Goal: Task Accomplishment & Management: Manage account settings

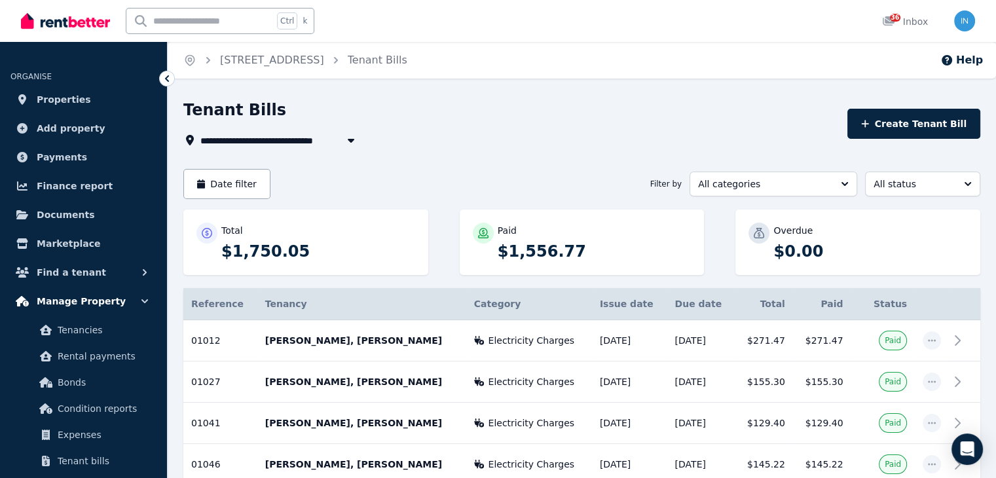
click at [139, 304] on icon "button" at bounding box center [144, 301] width 13 height 13
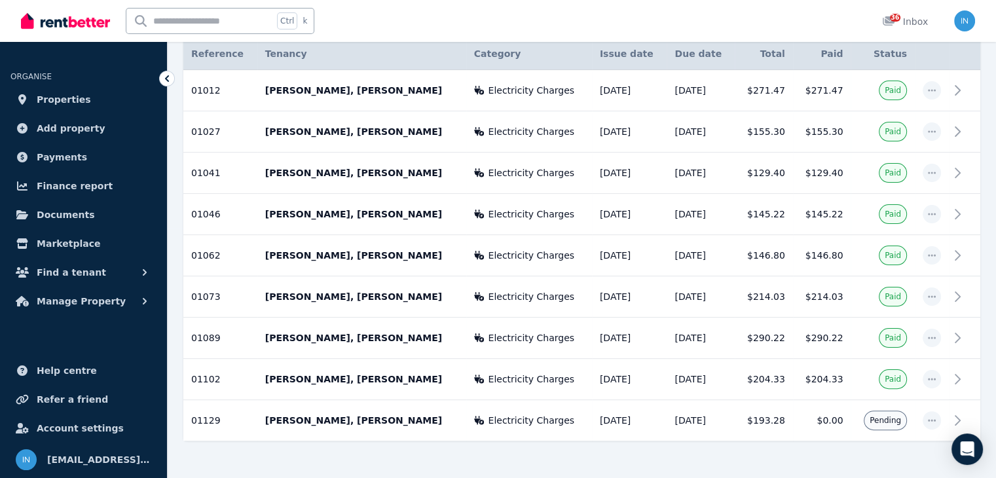
scroll to position [280, 0]
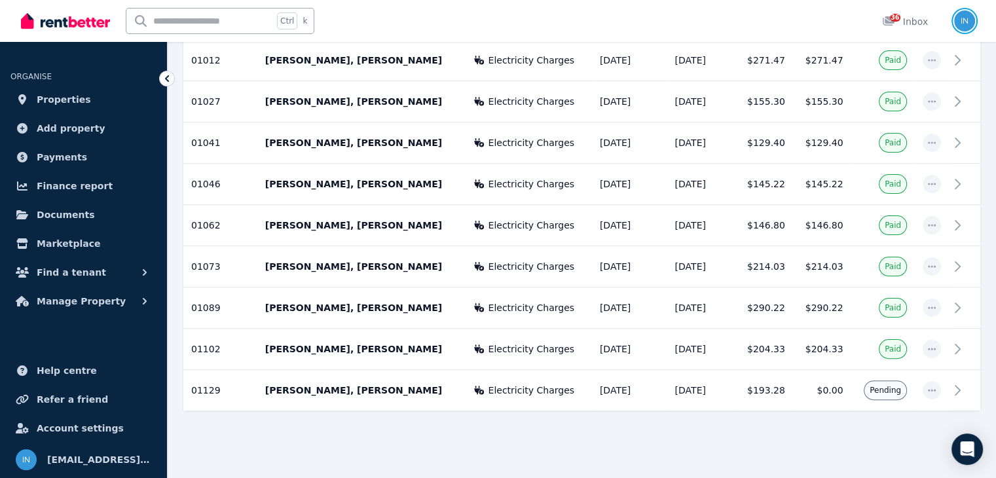
click at [964, 19] on img "button" at bounding box center [964, 20] width 21 height 21
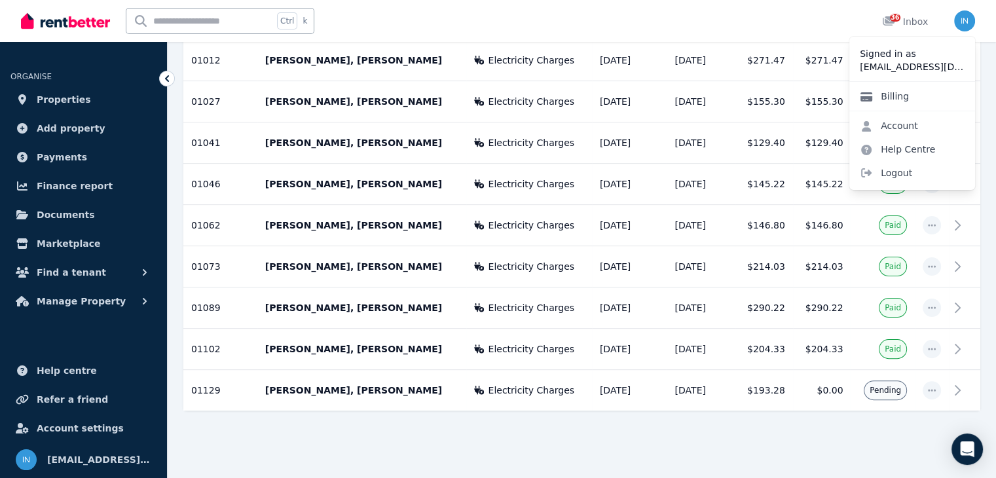
click at [905, 98] on link "Billing" at bounding box center [884, 96] width 70 height 24
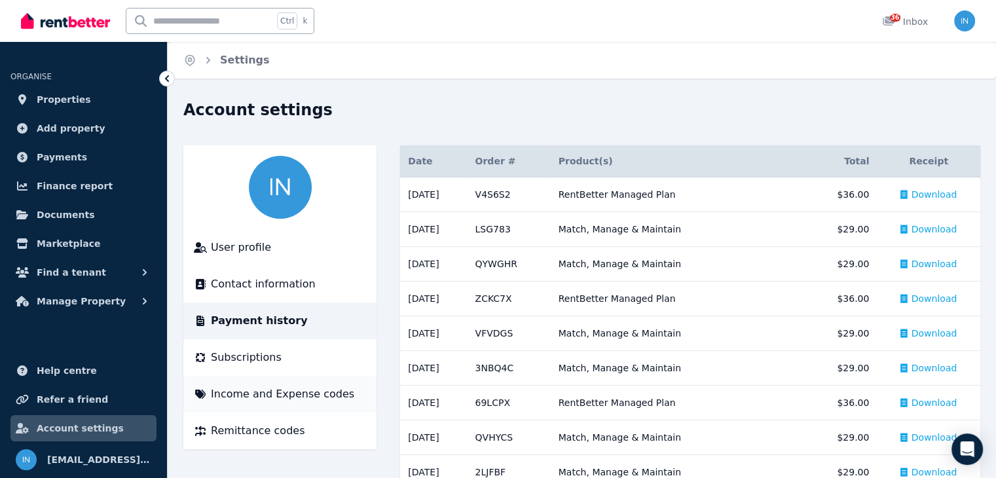
click at [236, 396] on span "Income and Expense codes" at bounding box center [282, 394] width 143 height 16
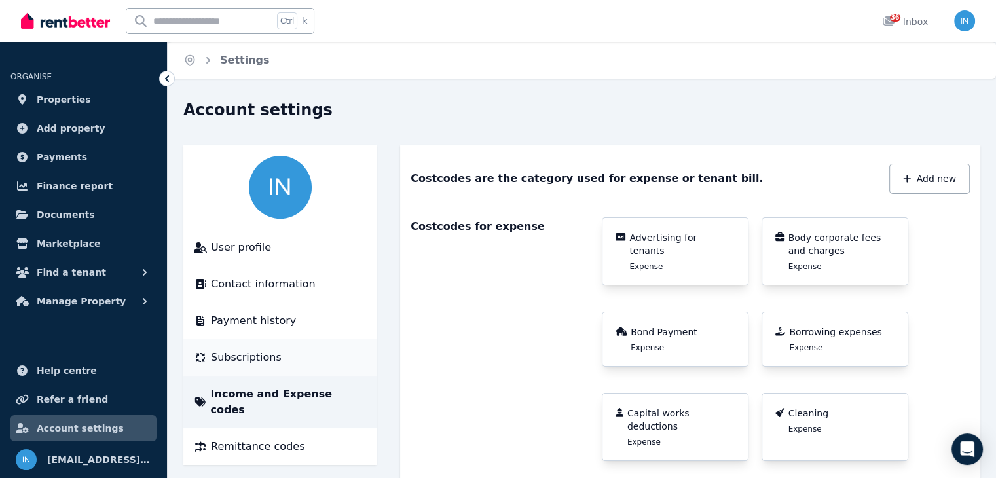
click at [266, 361] on span "Subscriptions" at bounding box center [246, 358] width 71 height 16
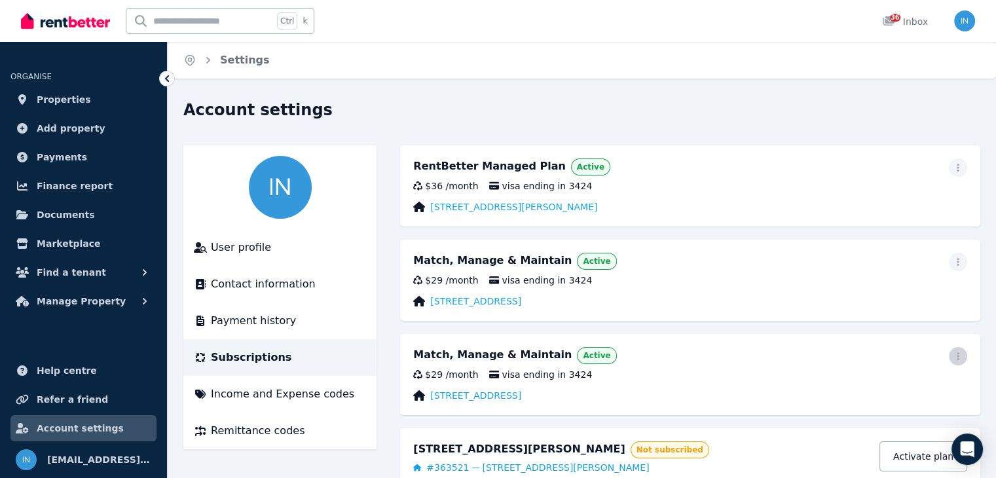
click at [961, 358] on icon "button" at bounding box center [958, 356] width 10 height 9
click at [854, 426] on span "Cancel plan" at bounding box center [898, 434] width 115 height 16
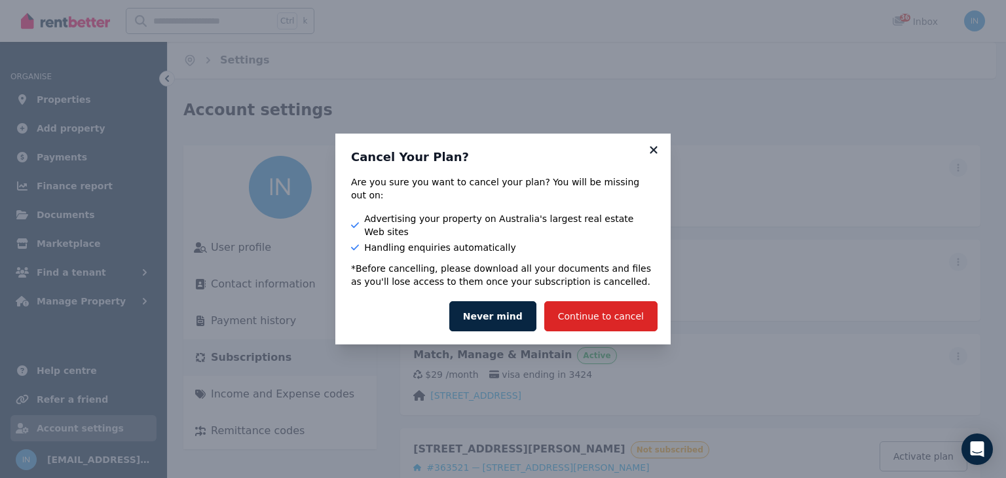
click at [651, 156] on icon at bounding box center [653, 150] width 13 height 12
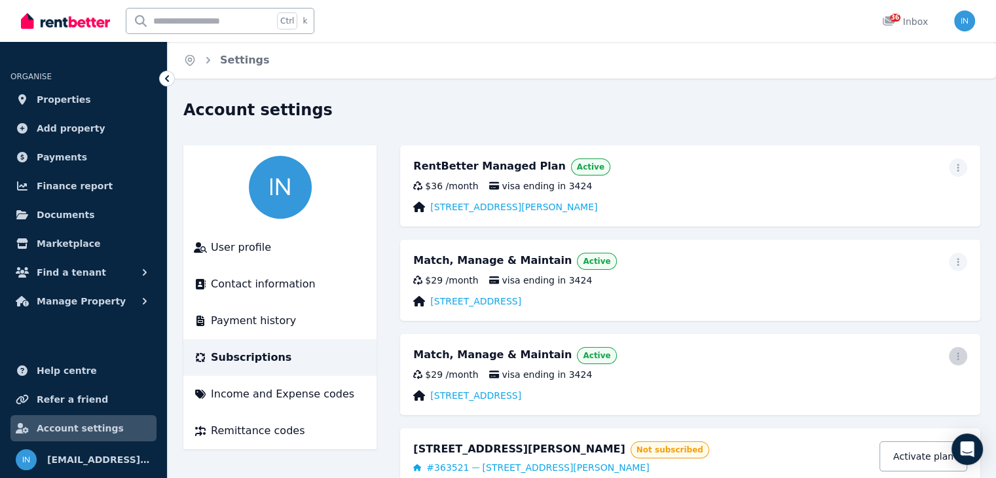
click at [959, 356] on icon "button" at bounding box center [958, 356] width 10 height 9
click at [882, 426] on span "Cancel plan" at bounding box center [898, 434] width 115 height 16
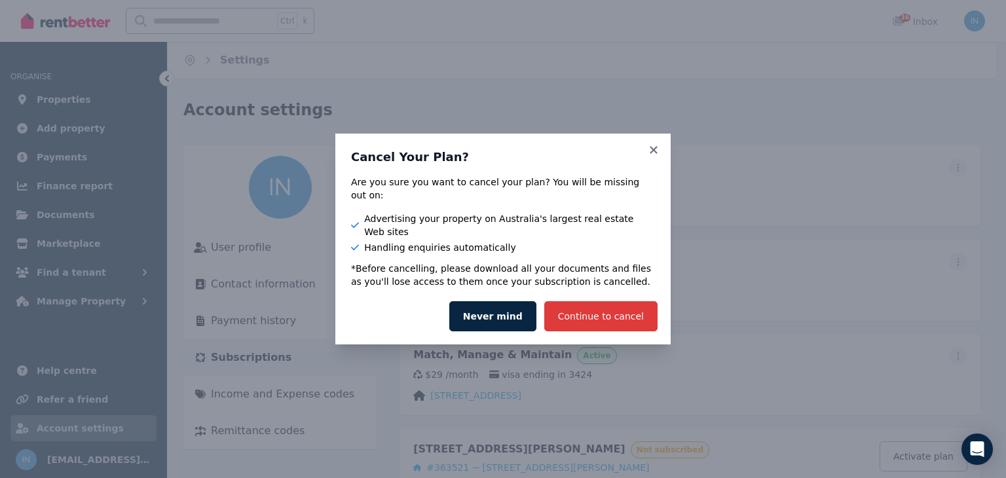
click at [615, 301] on button "Continue to cancel" at bounding box center [600, 316] width 113 height 30
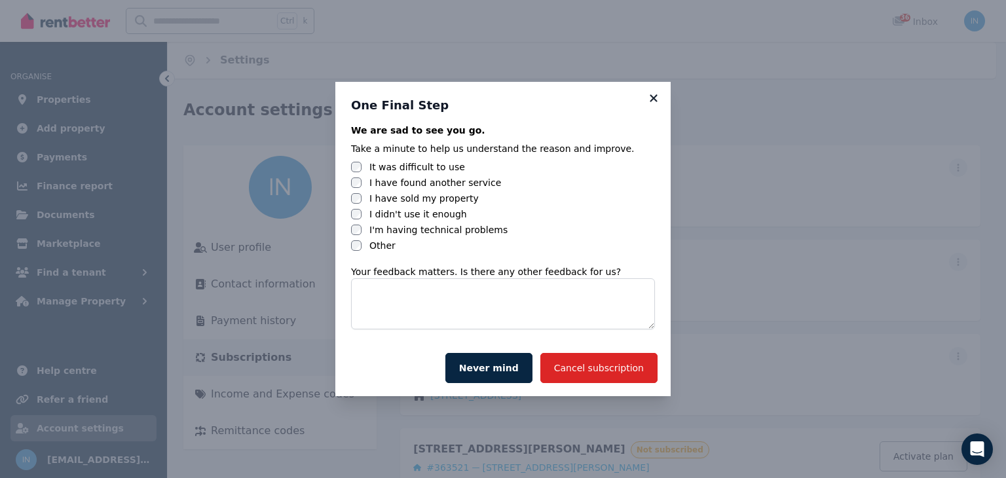
click at [655, 94] on icon at bounding box center [653, 98] width 13 height 12
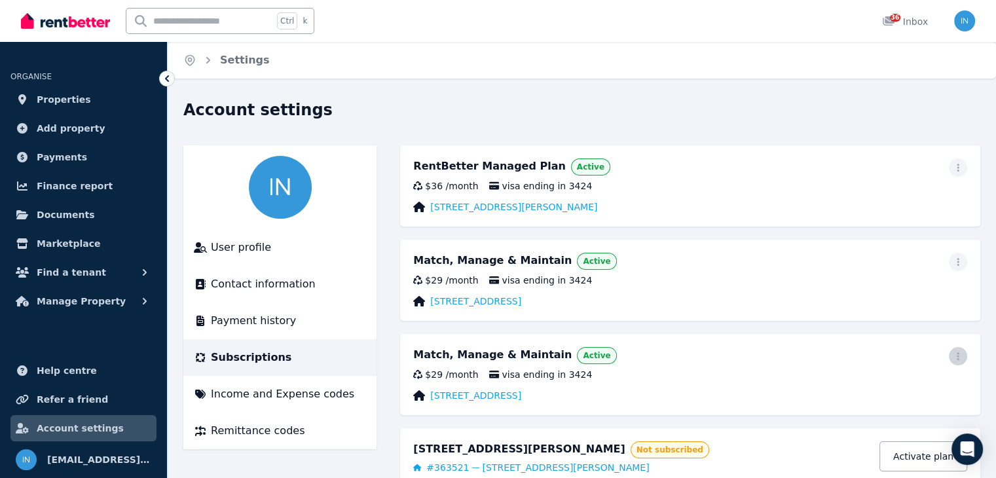
click at [960, 351] on span "button" at bounding box center [958, 356] width 18 height 18
click at [875, 426] on span "Cancel plan" at bounding box center [898, 434] width 115 height 16
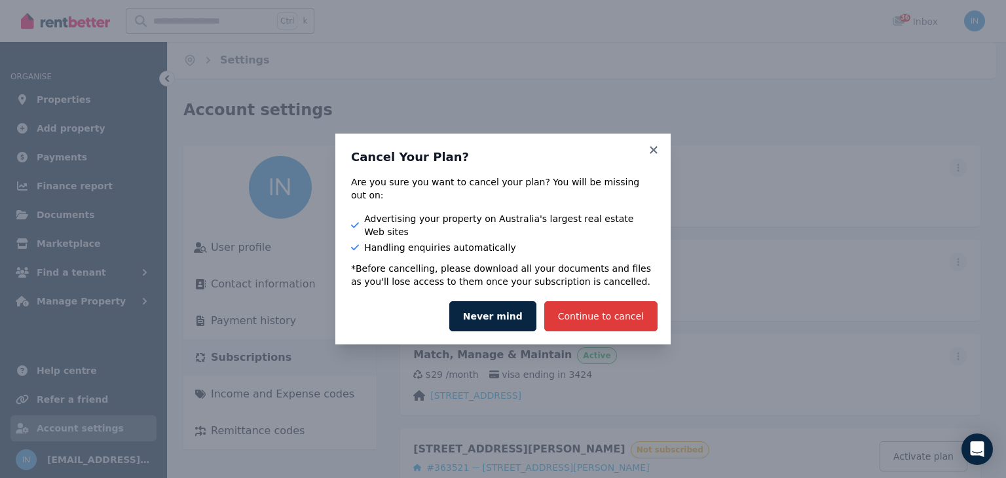
click at [621, 303] on button "Continue to cancel" at bounding box center [600, 316] width 113 height 30
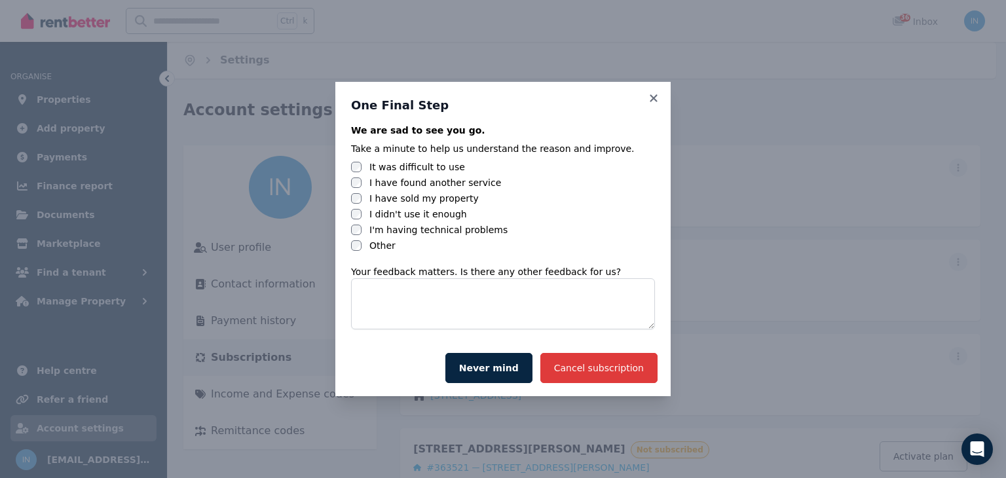
click at [601, 366] on button "Cancel subscription" at bounding box center [598, 368] width 117 height 30
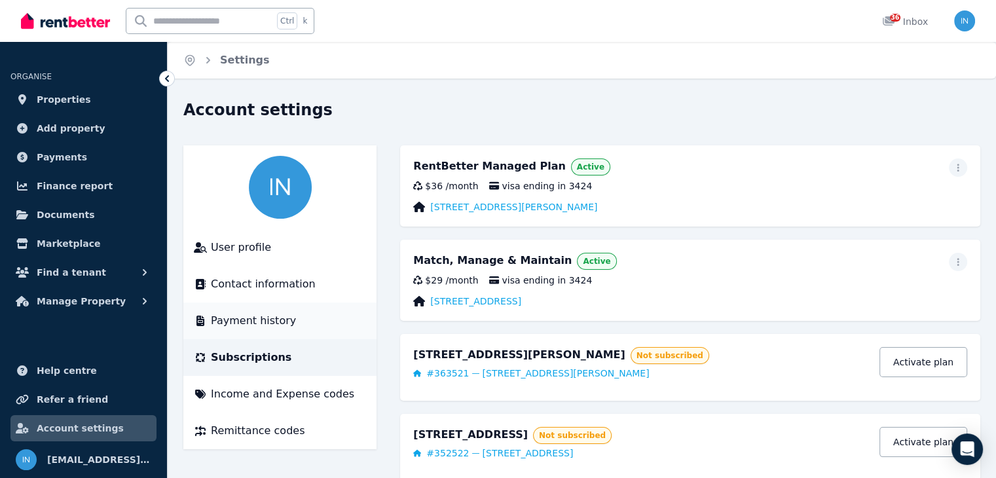
click at [268, 323] on span "Payment history" at bounding box center [253, 321] width 85 height 16
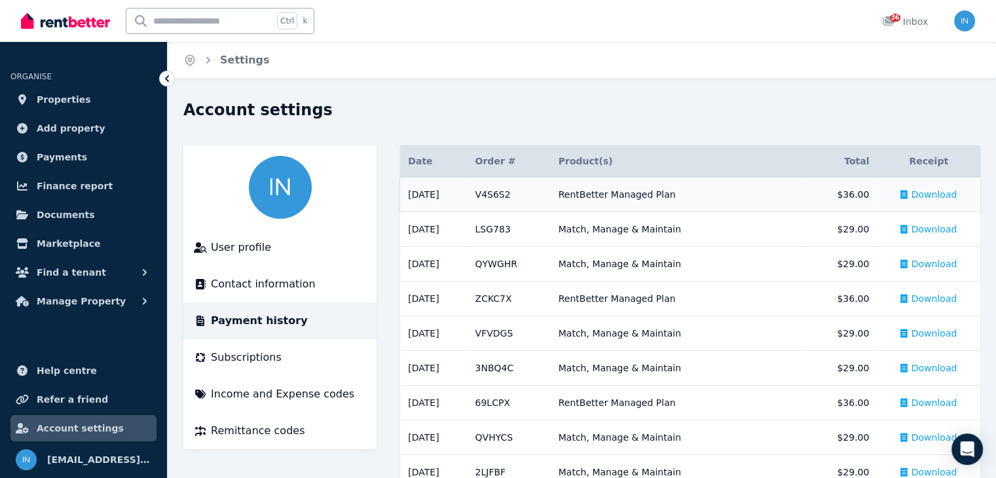
click at [933, 194] on span "Download" at bounding box center [934, 194] width 46 height 13
click at [942, 233] on span "Download" at bounding box center [934, 229] width 46 height 13
click at [941, 263] on span "Download" at bounding box center [934, 263] width 46 height 13
click at [939, 298] on span "Download" at bounding box center [934, 298] width 46 height 13
click at [936, 334] on span "Download" at bounding box center [934, 333] width 46 height 13
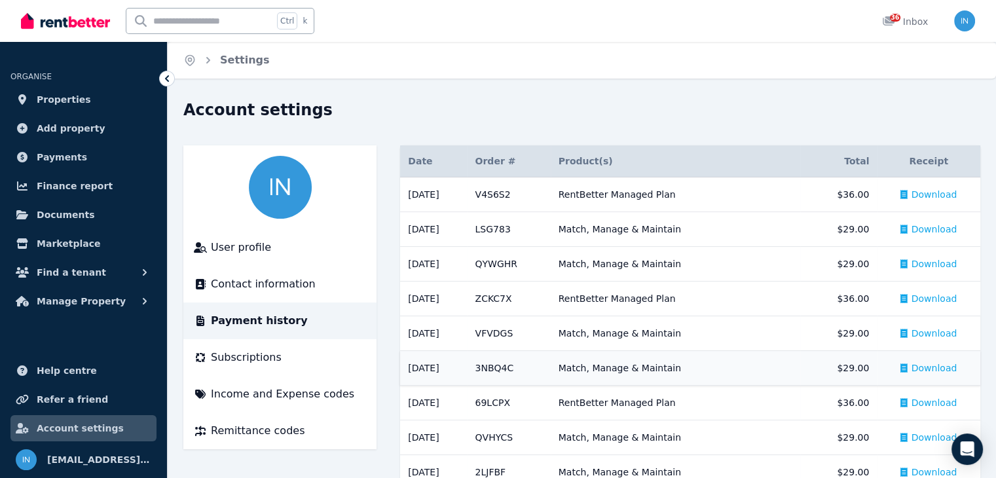
click at [937, 367] on span "Download" at bounding box center [934, 367] width 46 height 13
click at [935, 408] on span "Download" at bounding box center [934, 402] width 46 height 13
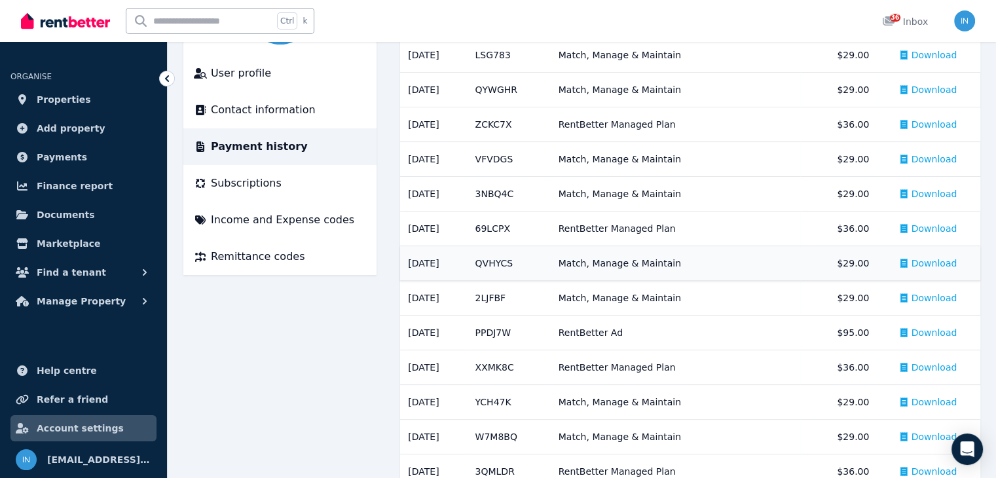
click at [936, 257] on span "Download" at bounding box center [934, 263] width 46 height 13
click at [936, 301] on span "Download" at bounding box center [934, 297] width 46 height 13
click at [935, 330] on span "Download" at bounding box center [934, 332] width 46 height 13
click at [935, 363] on span "Download" at bounding box center [934, 367] width 46 height 13
click at [928, 405] on span "Download" at bounding box center [934, 401] width 46 height 13
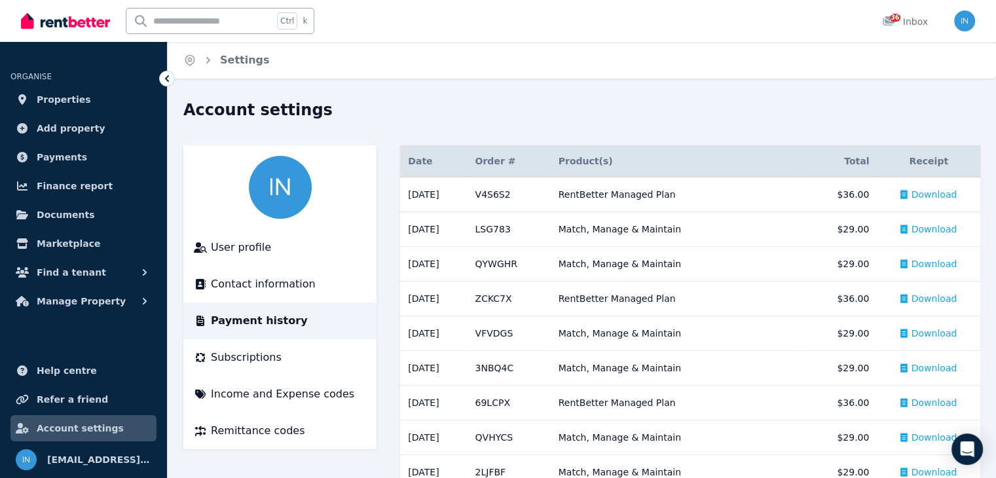
click at [985, 67] on div "Home Settings" at bounding box center [582, 60] width 828 height 37
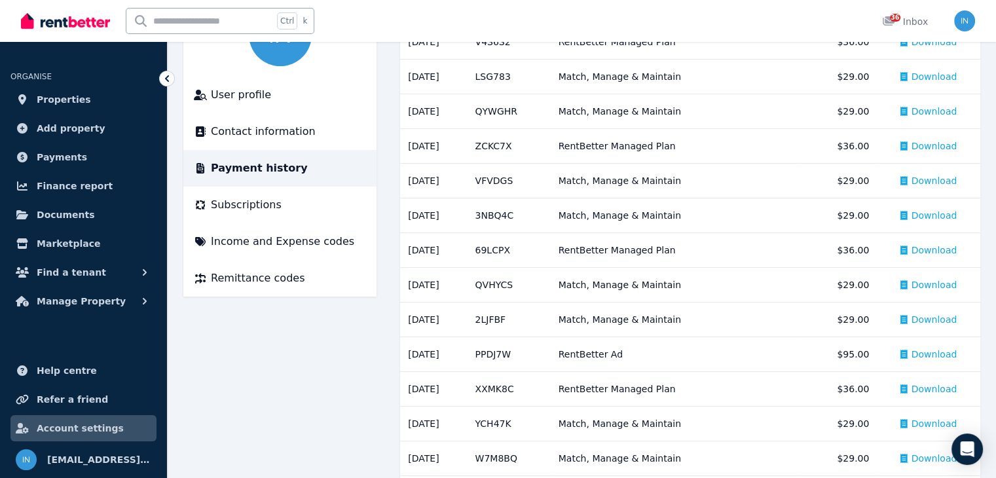
scroll to position [174, 0]
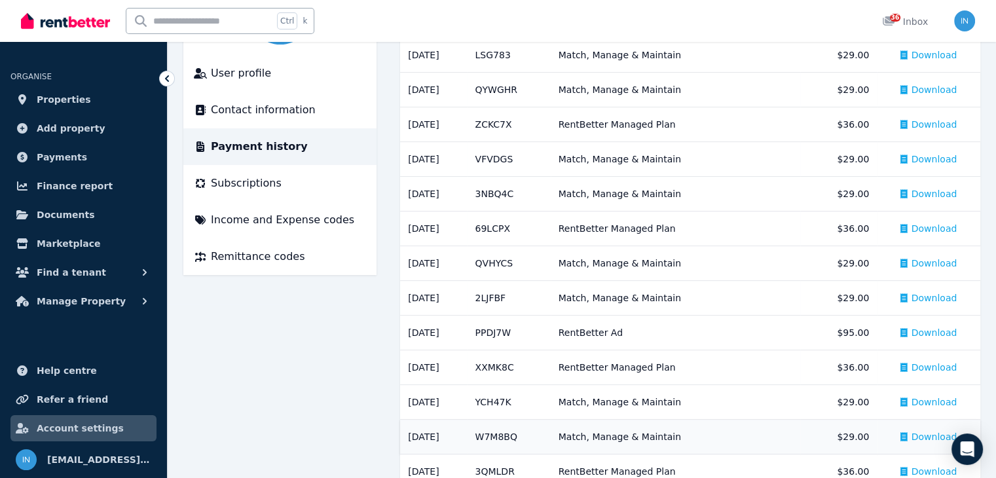
click at [925, 435] on span "Download" at bounding box center [934, 436] width 46 height 13
click at [926, 469] on span "Download" at bounding box center [934, 471] width 46 height 13
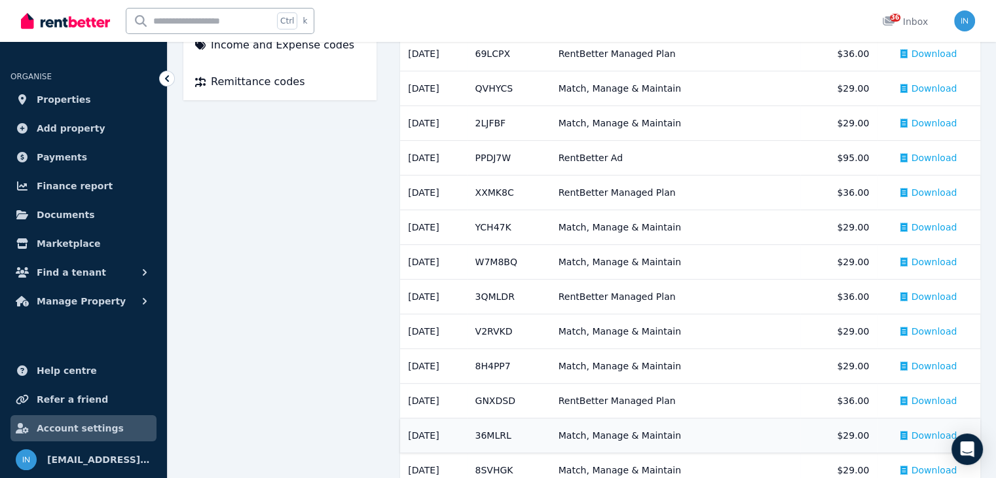
click at [934, 436] on span "Download" at bounding box center [934, 435] width 46 height 13
click at [934, 471] on span "Download" at bounding box center [934, 470] width 46 height 13
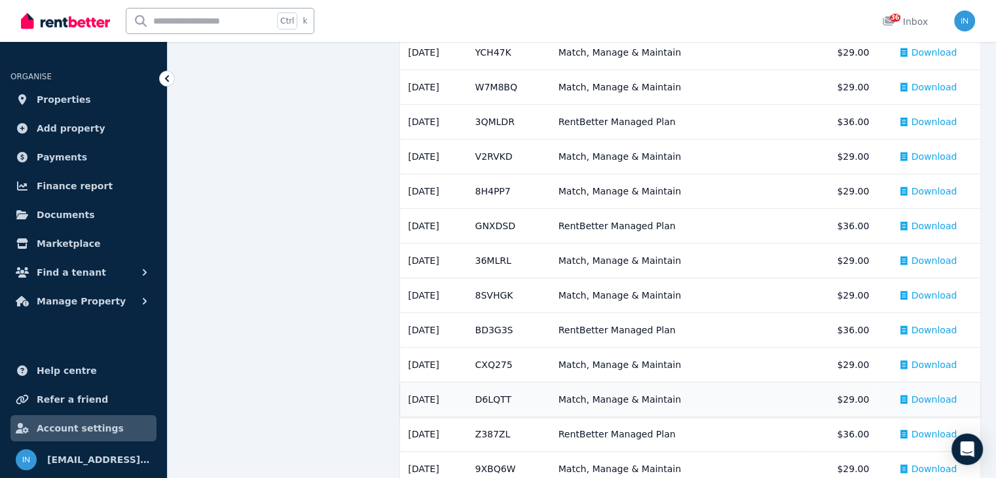
click at [938, 394] on span "Download" at bounding box center [934, 399] width 46 height 13
click at [934, 430] on span "Download" at bounding box center [934, 434] width 46 height 13
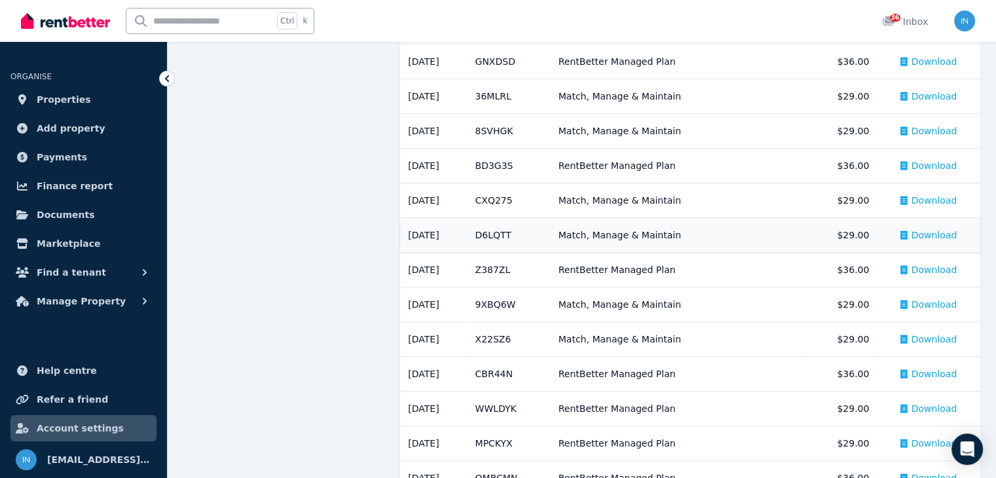
scroll to position [698, 0]
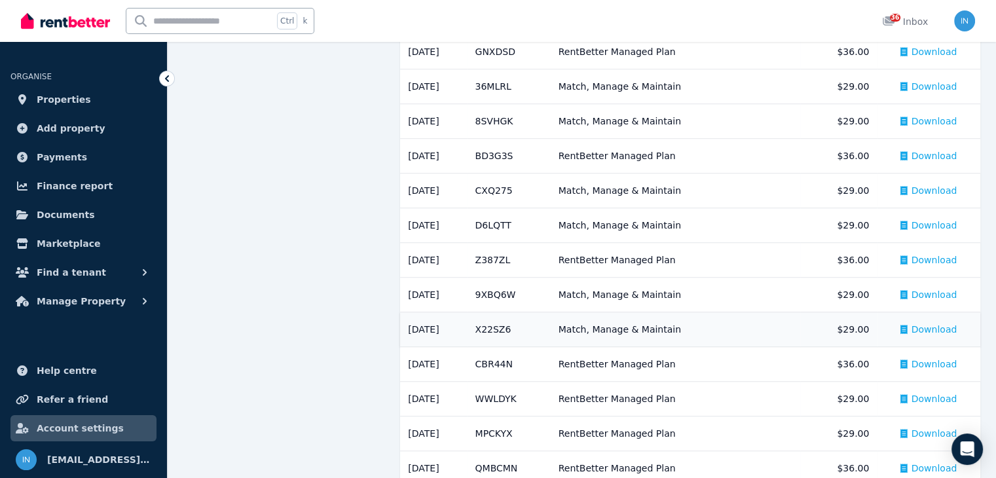
click at [932, 327] on span "Download" at bounding box center [934, 329] width 46 height 13
click at [937, 359] on span "Download" at bounding box center [934, 364] width 46 height 13
click at [936, 394] on span "Download" at bounding box center [934, 398] width 46 height 13
click at [928, 429] on span "Download" at bounding box center [934, 433] width 46 height 13
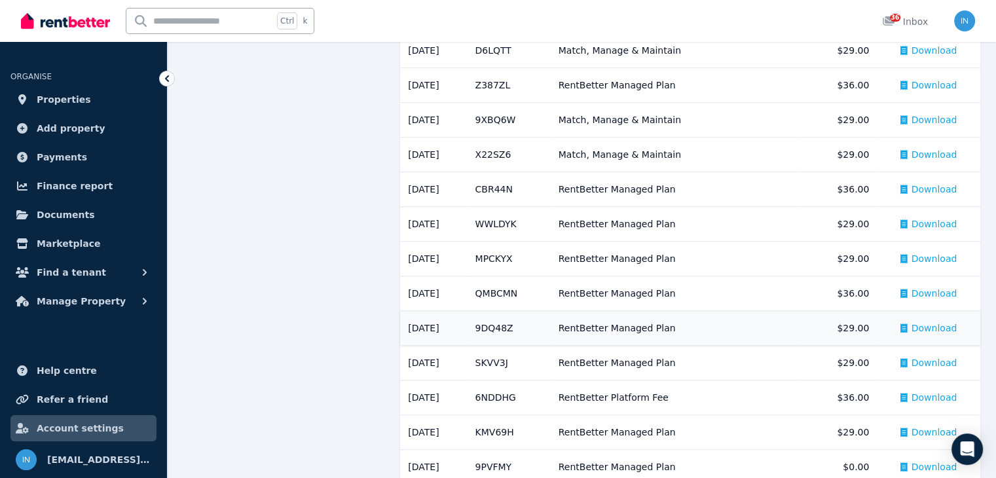
click at [938, 328] on span "Download" at bounding box center [934, 327] width 46 height 13
click at [933, 358] on span "Download" at bounding box center [934, 362] width 46 height 13
click at [926, 394] on span "Download" at bounding box center [934, 397] width 46 height 13
click at [925, 429] on span "Download" at bounding box center [934, 432] width 46 height 13
click at [930, 462] on span "Download" at bounding box center [934, 466] width 46 height 13
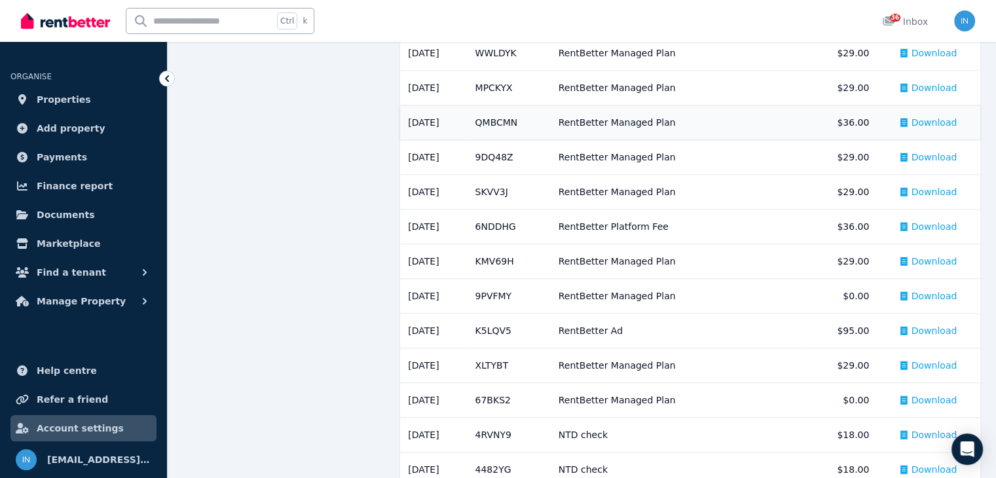
scroll to position [1048, 0]
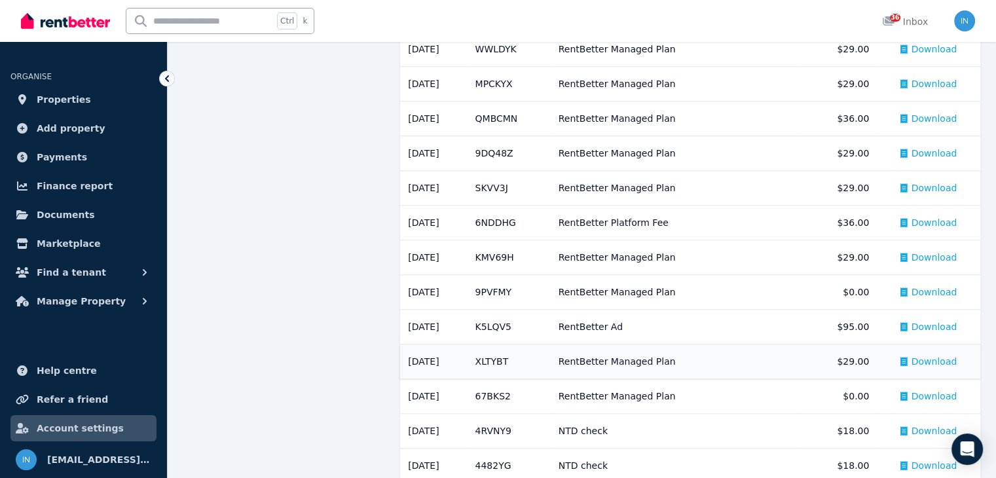
click at [941, 363] on span "Download" at bounding box center [934, 361] width 46 height 13
click at [929, 393] on span "Download" at bounding box center [934, 396] width 46 height 13
click at [931, 428] on span "Download" at bounding box center [934, 430] width 46 height 13
click at [927, 464] on span "Download" at bounding box center [934, 465] width 46 height 13
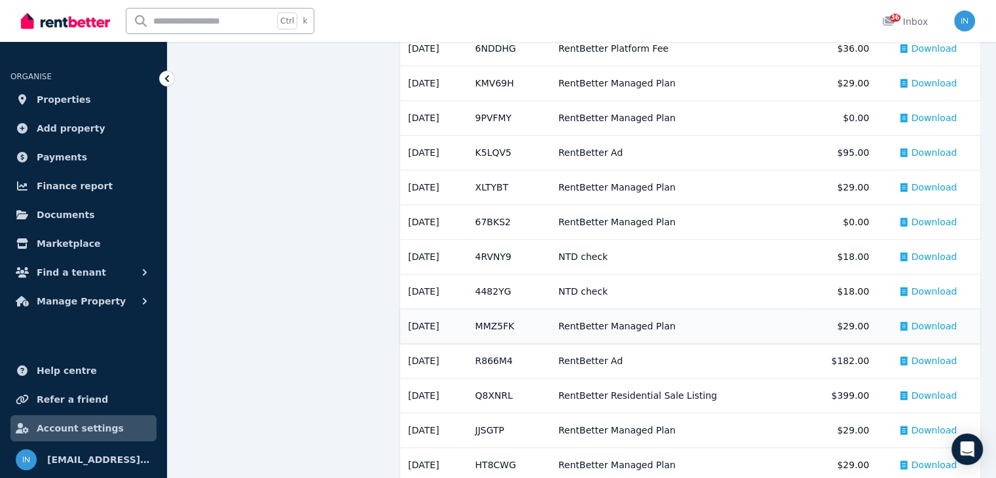
click at [934, 320] on span "Download" at bounding box center [934, 326] width 46 height 13
click at [932, 357] on span "Download" at bounding box center [934, 360] width 46 height 13
click at [933, 391] on span "Download" at bounding box center [934, 395] width 46 height 13
click at [930, 424] on span "Download" at bounding box center [934, 430] width 46 height 13
click at [932, 466] on td "Download" at bounding box center [928, 465] width 103 height 35
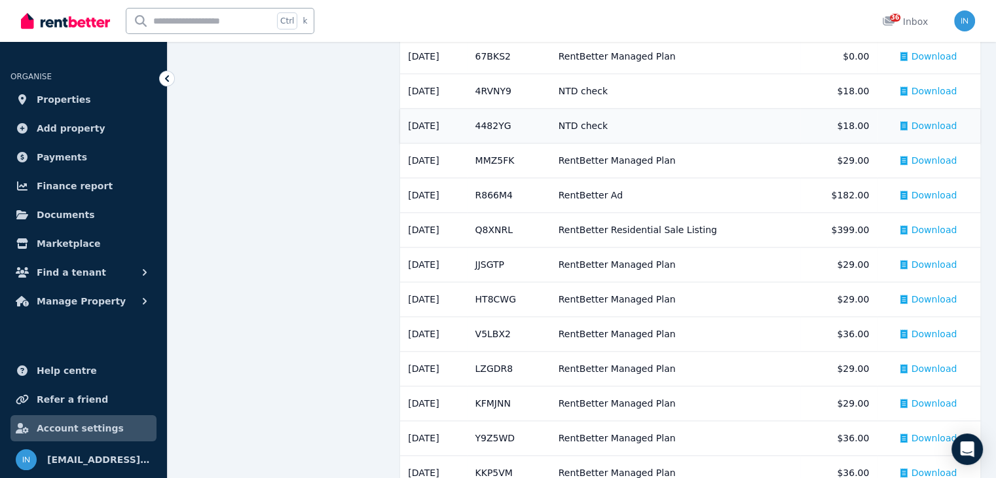
scroll to position [1397, 0]
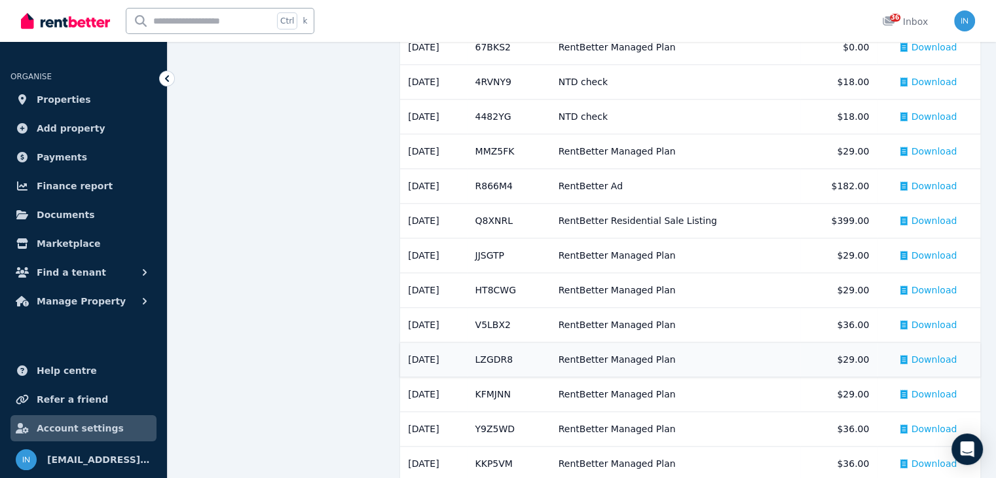
click at [934, 353] on span "Download" at bounding box center [934, 359] width 46 height 13
click at [931, 388] on span "Download" at bounding box center [934, 394] width 46 height 13
click at [927, 424] on span "Download" at bounding box center [934, 428] width 46 height 13
click at [929, 457] on span "Download" at bounding box center [934, 463] width 46 height 13
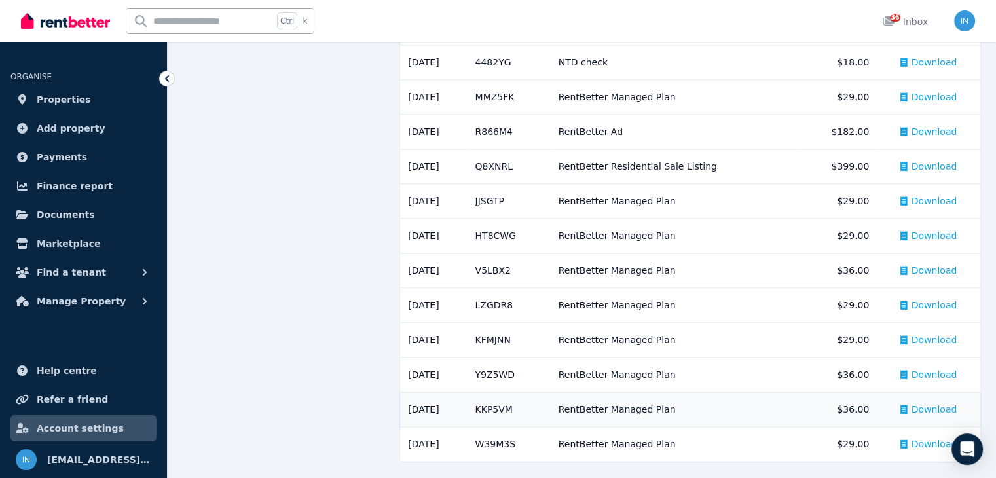
click at [936, 403] on span "Download" at bounding box center [934, 409] width 46 height 13
click at [928, 439] on span "Download" at bounding box center [934, 443] width 46 height 13
